Goal: Book appointment/travel/reservation

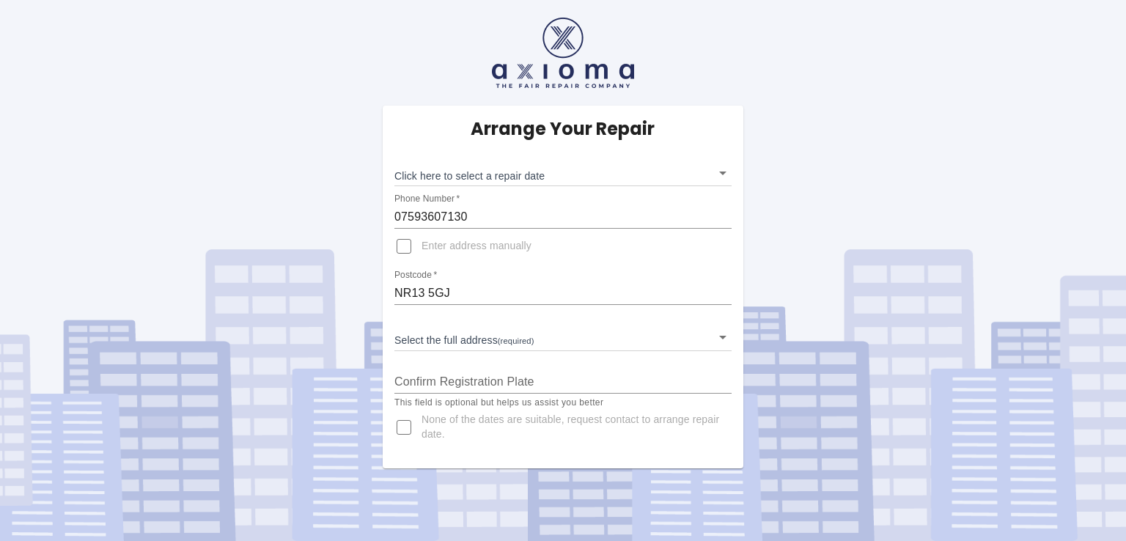
click at [724, 334] on body "Arrange Your Repair Click here to select a repair date ​ Phone Number   * 07593…" at bounding box center [563, 270] width 1126 height 541
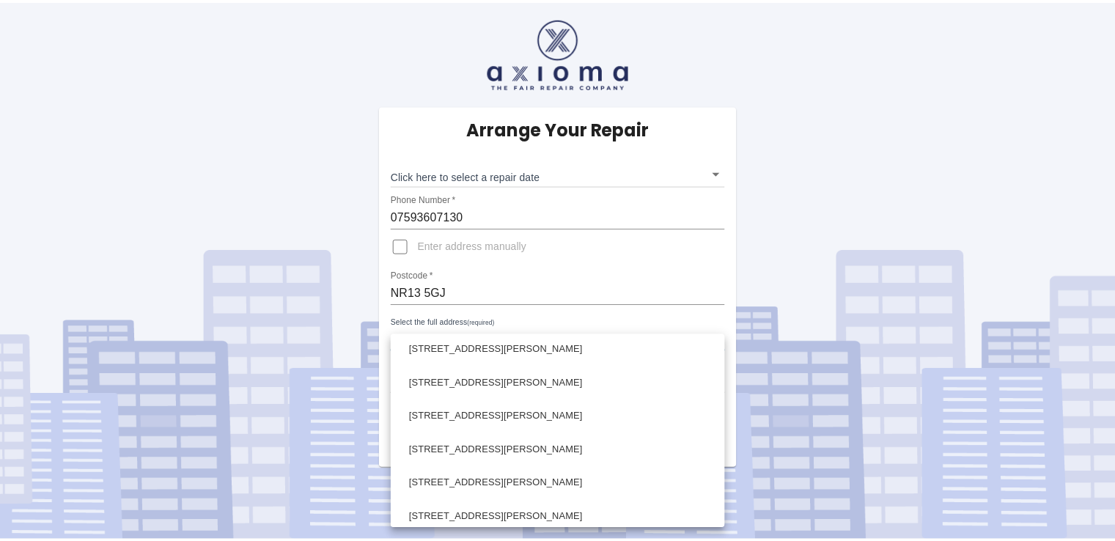
scroll to position [516, 0]
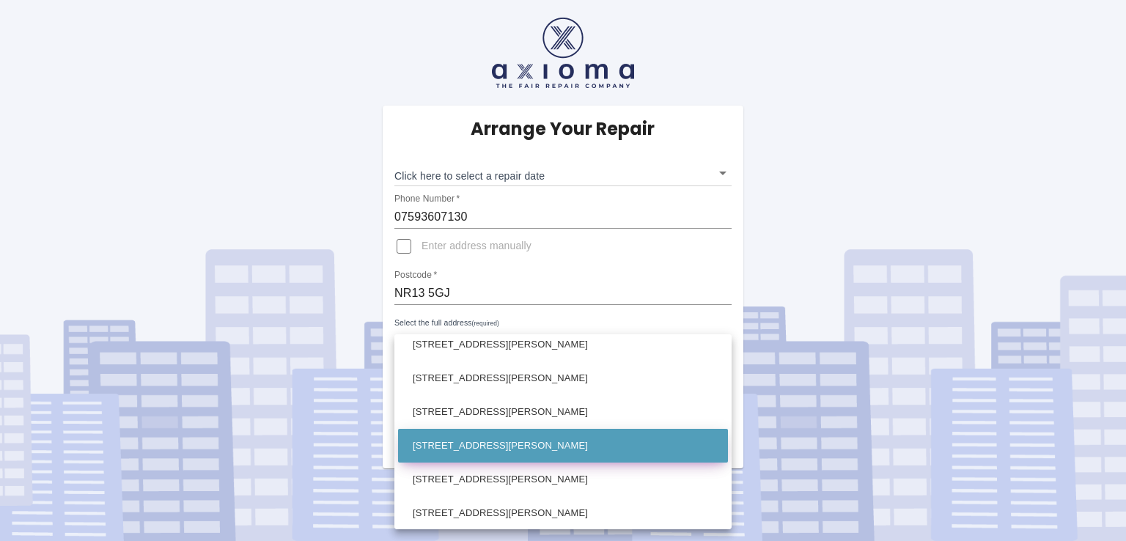
click at [677, 441] on li "[STREET_ADDRESS][PERSON_NAME]" at bounding box center [563, 446] width 330 height 34
type input "[STREET_ADDRESS][PERSON_NAME]"
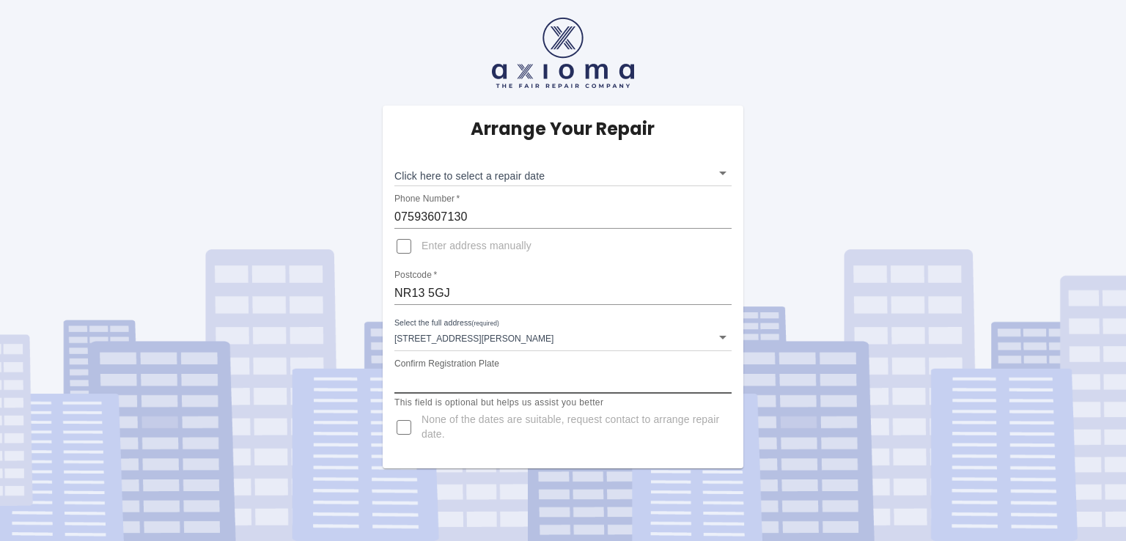
click at [626, 385] on input "Confirm Registration Plate" at bounding box center [562, 381] width 337 height 23
type input "FJ20 HDF"
click at [724, 170] on body "Arrange Your Repair Click here to select a repair date ​ Phone Number   * 07593…" at bounding box center [563, 270] width 1126 height 541
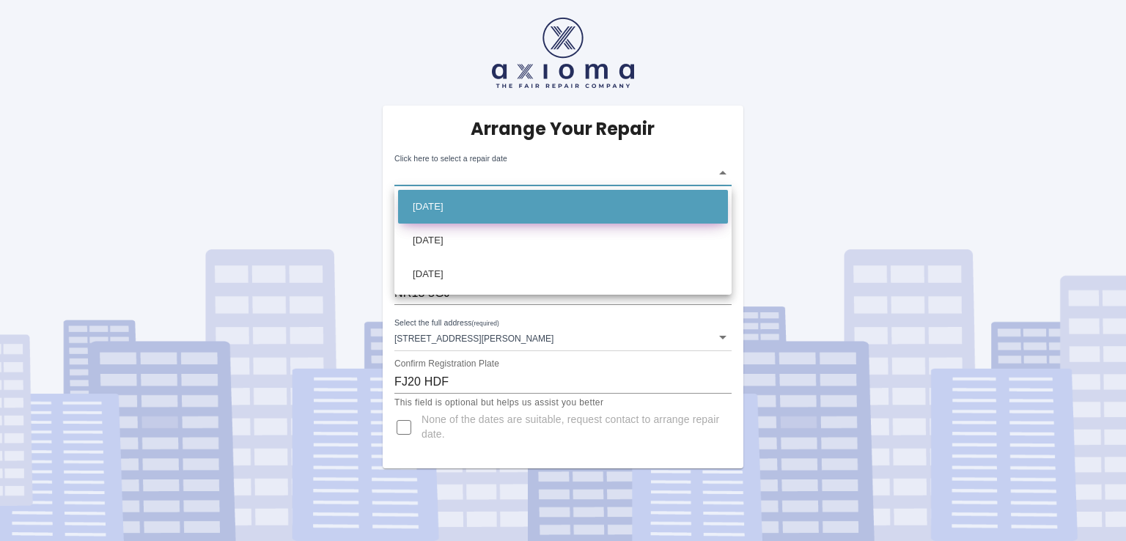
click at [698, 206] on li "[DATE]" at bounding box center [563, 207] width 330 height 34
type input "[DATE]T00:00:00.000Z"
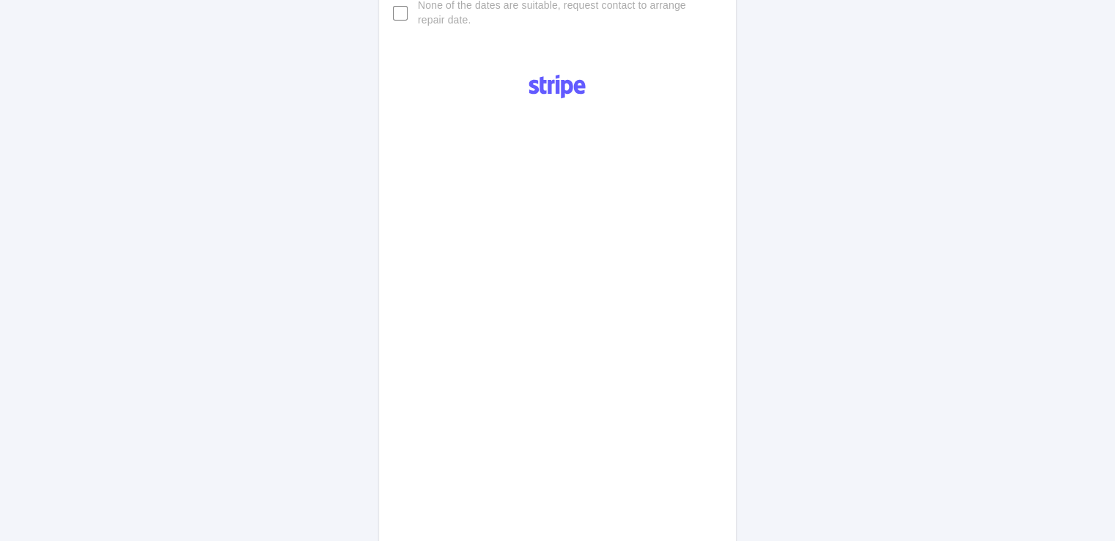
scroll to position [781, 0]
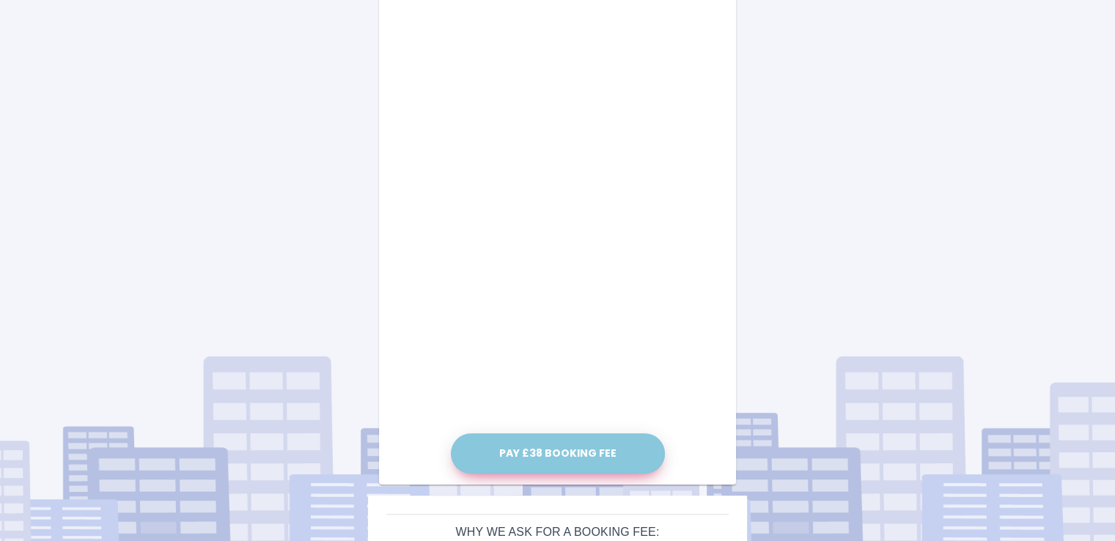
click at [608, 444] on button "Pay £38 Booking Fee" at bounding box center [558, 453] width 214 height 40
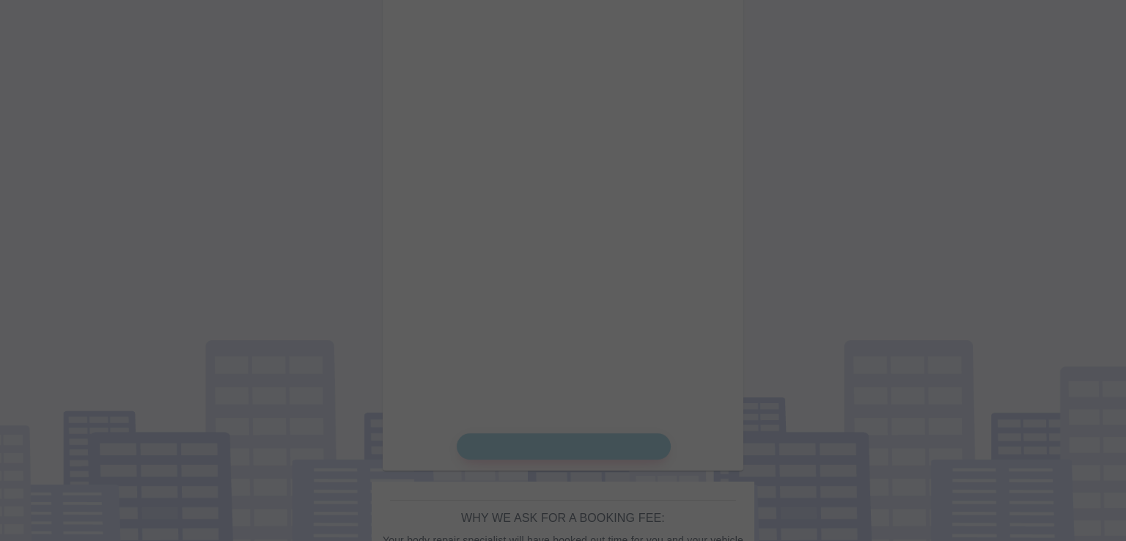
drag, startPoint x: 1119, startPoint y: 309, endPoint x: 1119, endPoint y: 334, distance: 25.7
